Goal: Browse casually: Explore the website without a specific task or goal

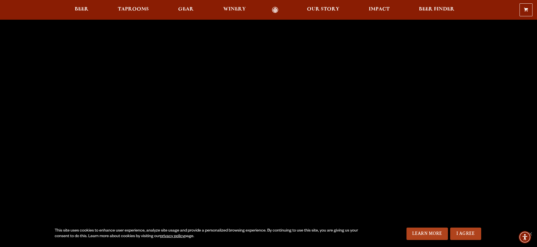
scroll to position [28, 0]
click at [420, 236] on link "Learn More" at bounding box center [426, 234] width 41 height 12
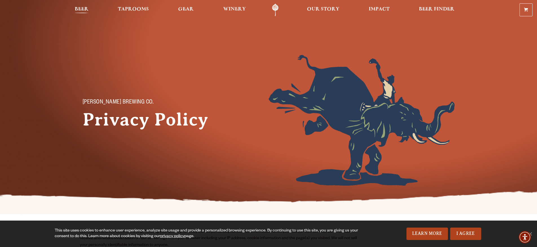
click at [77, 9] on span "Beer" at bounding box center [82, 9] width 14 height 5
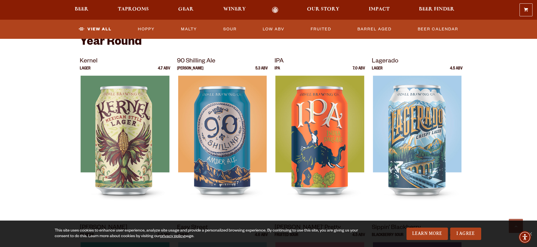
scroll to position [225, 0]
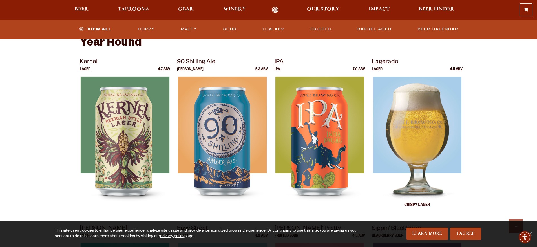
click at [422, 140] on img at bounding box center [417, 147] width 88 height 141
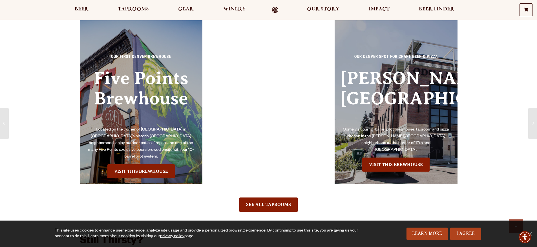
scroll to position [338, 0]
click at [266, 198] on link "See All Taprooms" at bounding box center [268, 205] width 58 height 14
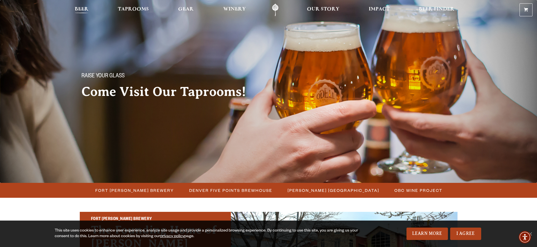
click at [84, 7] on span "Beer" at bounding box center [82, 9] width 14 height 5
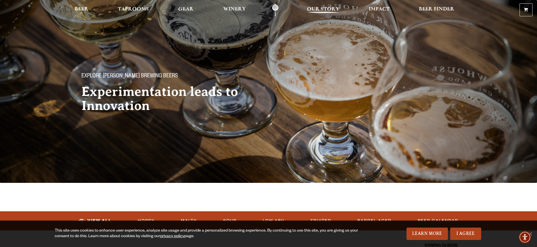
click at [322, 8] on span "Our Story" at bounding box center [323, 9] width 32 height 5
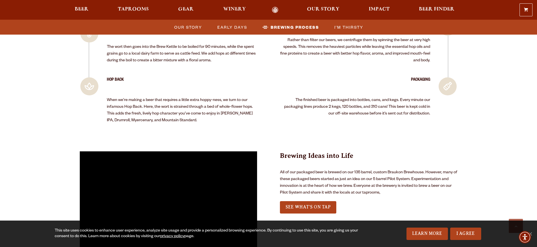
scroll to position [1211, 0]
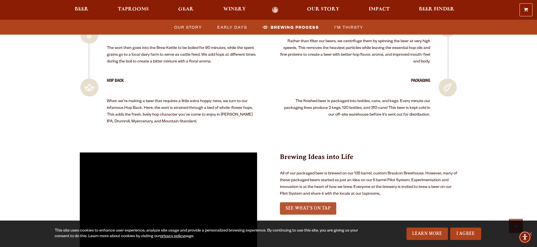
click at [300, 206] on span "See What’s on tap" at bounding box center [307, 208] width 45 height 5
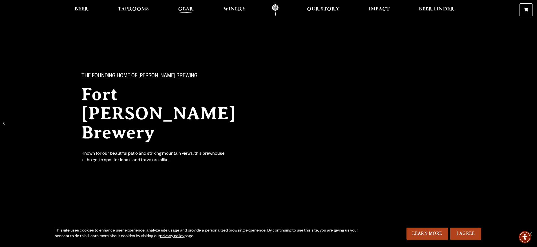
click at [180, 7] on span "Gear" at bounding box center [185, 9] width 15 height 5
